Goal: Task Accomplishment & Management: Use online tool/utility

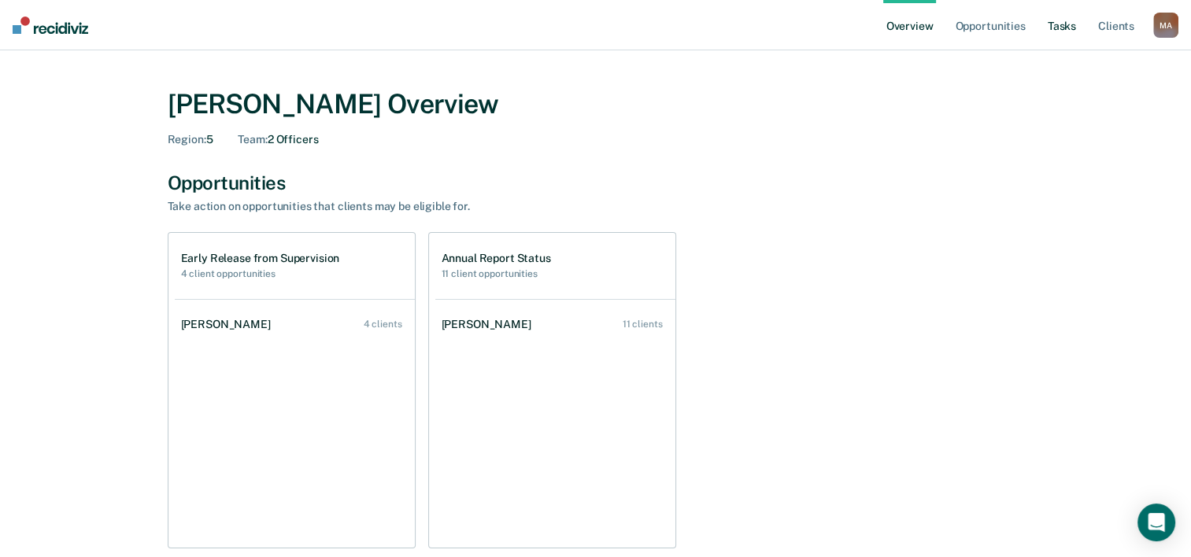
click at [1056, 25] on link "Tasks" at bounding box center [1062, 25] width 35 height 50
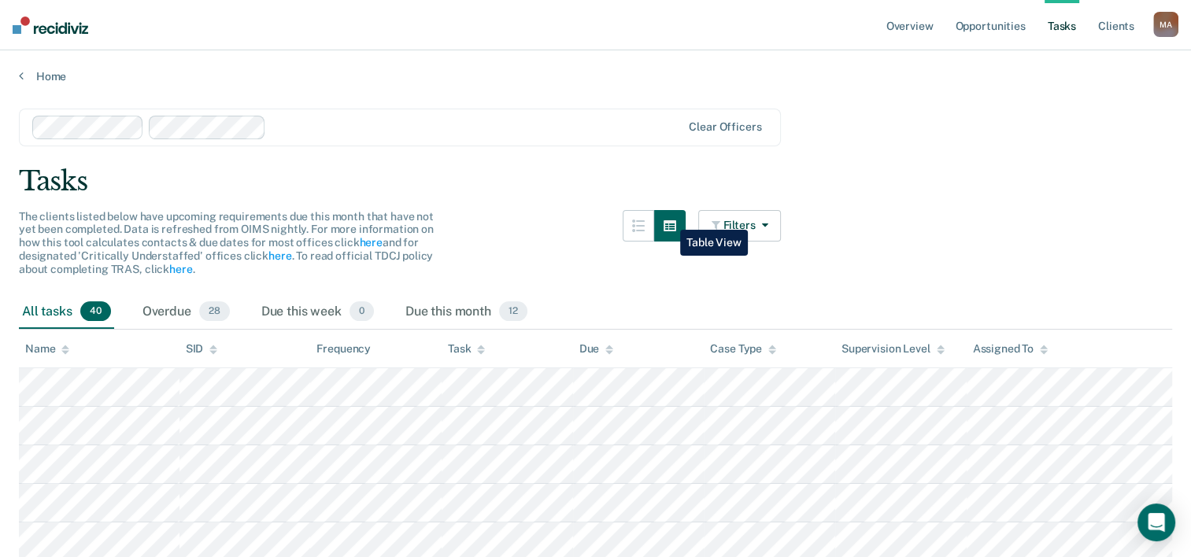
click at [668, 218] on button "button" at bounding box center [669, 225] width 31 height 31
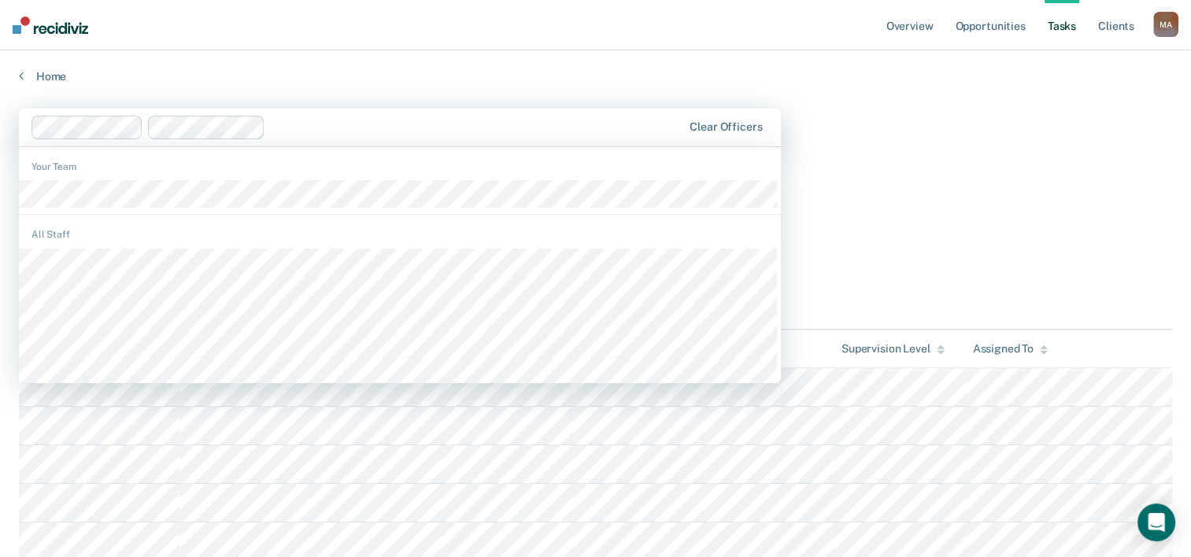
drag, startPoint x: 781, startPoint y: 107, endPoint x: 816, endPoint y: 102, distance: 35.1
